Goal: Task Accomplishment & Management: Manage account settings

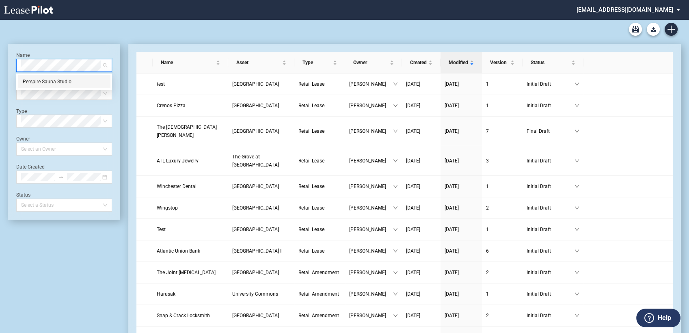
click at [58, 80] on div "Perspire Sauna Studio" at bounding box center [64, 82] width 83 height 8
click at [41, 82] on div "Perspire Sauna Studio" at bounding box center [64, 82] width 83 height 8
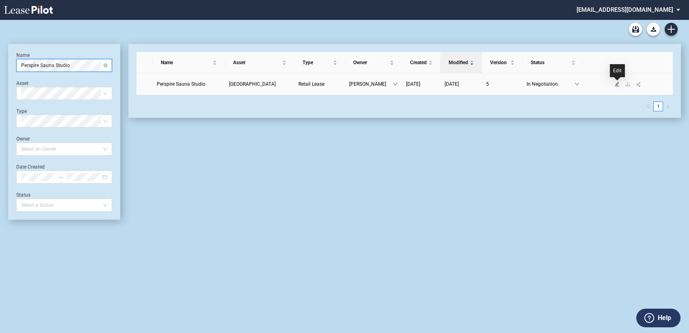
click at [617, 84] on icon "edit" at bounding box center [617, 84] width 5 height 5
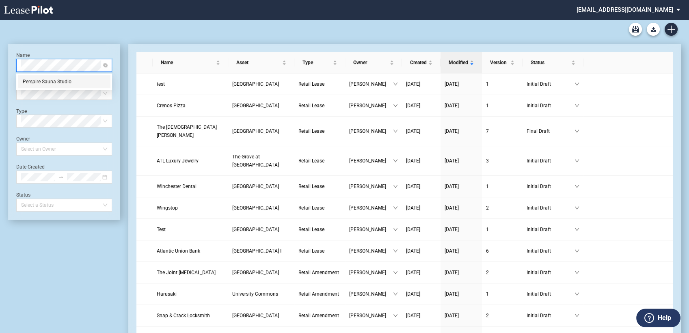
click at [51, 79] on div "Perspire Sauna Studio" at bounding box center [64, 82] width 83 height 8
